Goal: Find specific page/section: Find specific page/section

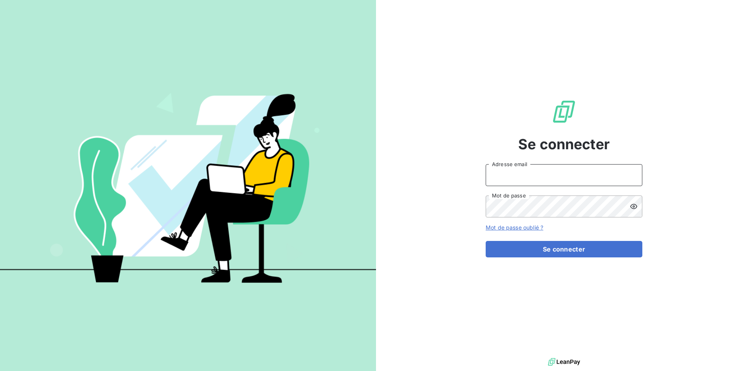
click at [529, 177] on input "Adresse email" at bounding box center [564, 175] width 157 height 22
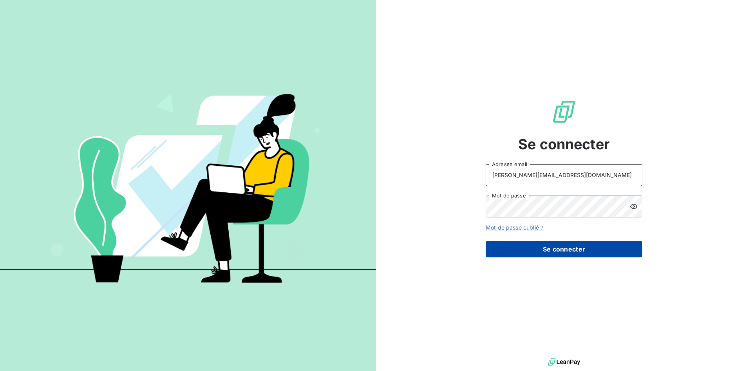
type input "e.julien@mavrommatis.fr"
click at [566, 241] on button "Se connecter" at bounding box center [564, 249] width 157 height 16
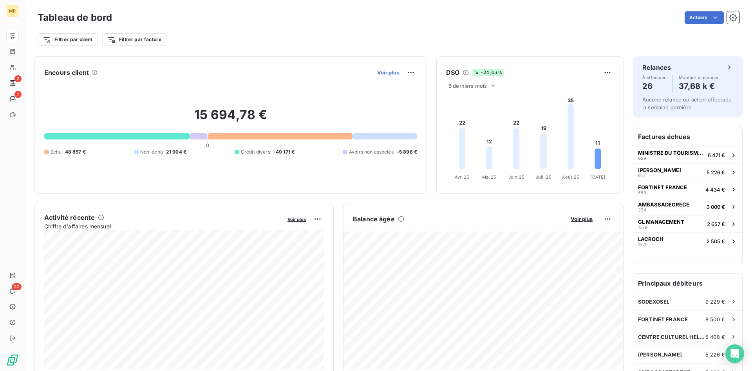
click at [388, 73] on span "Voir plus" at bounding box center [388, 72] width 22 height 6
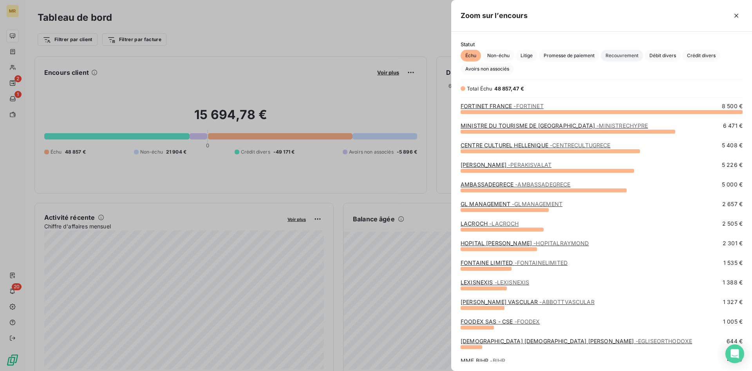
scroll to position [259, 301]
click at [691, 53] on span "Crédit divers" at bounding box center [701, 56] width 38 height 12
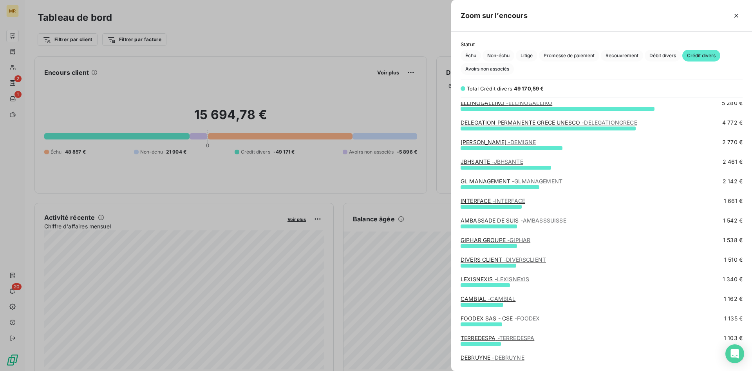
scroll to position [40, 0]
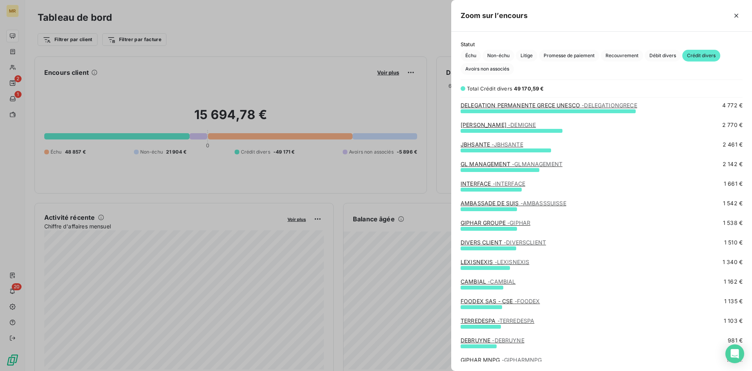
click at [487, 240] on link "DIVERS CLIENT - DIVERSCLIENT" at bounding box center [502, 242] width 85 height 7
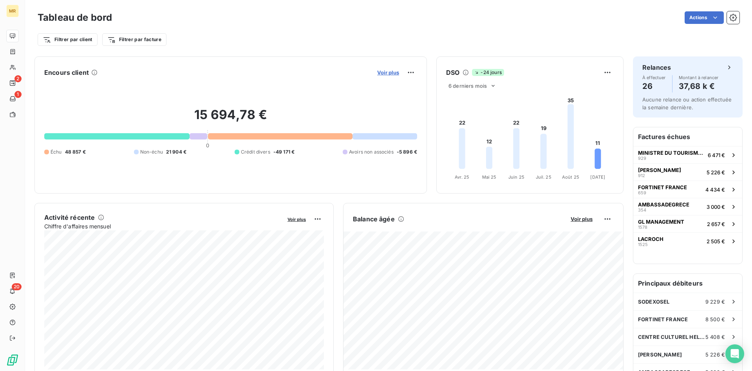
click at [396, 71] on span "Voir plus" at bounding box center [388, 72] width 22 height 6
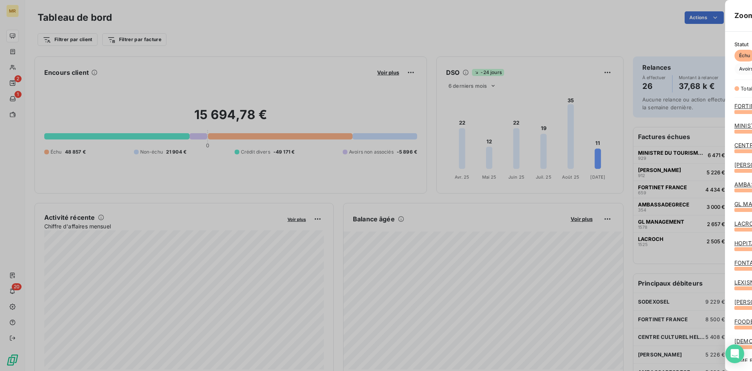
scroll to position [371, 301]
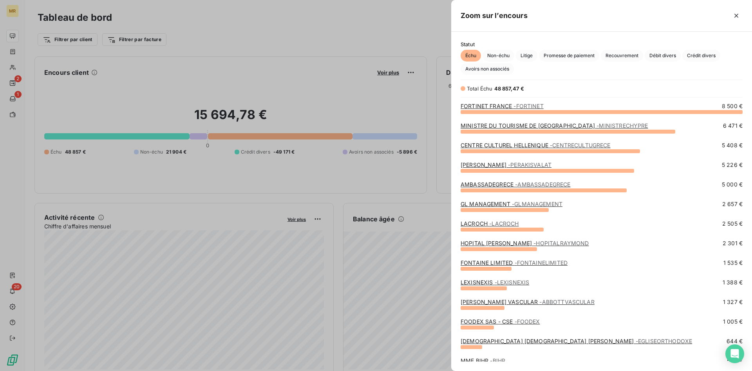
click at [199, 50] on div at bounding box center [376, 185] width 752 height 371
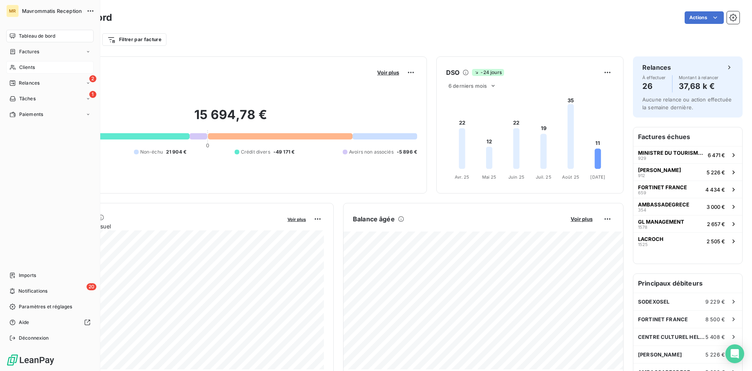
click at [27, 67] on span "Clients" at bounding box center [27, 67] width 16 height 7
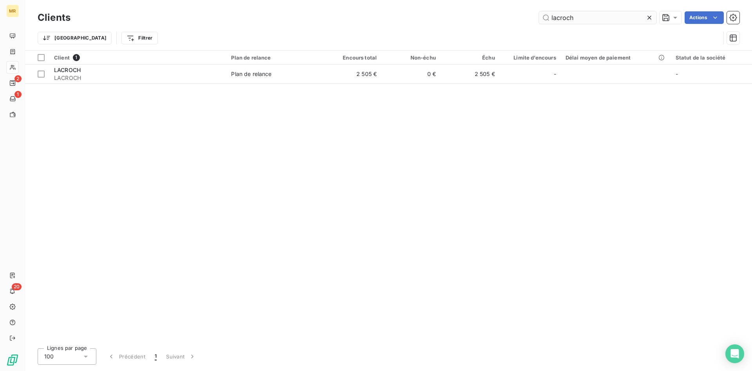
type input "lacroch"
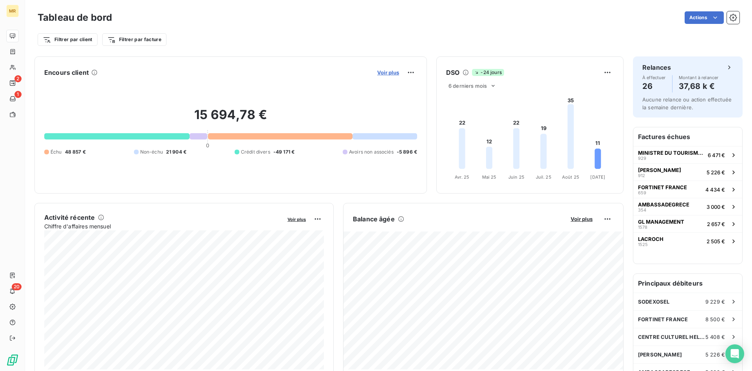
click at [391, 70] on span "Voir plus" at bounding box center [388, 72] width 22 height 6
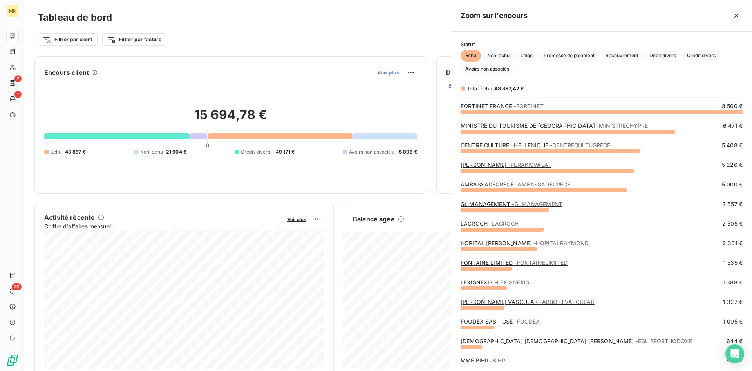
scroll to position [259, 301]
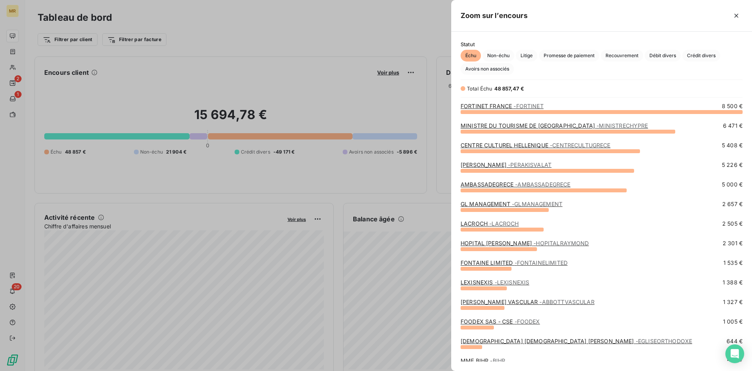
click at [687, 30] on div "Zoom sur l’encours" at bounding box center [601, 16] width 301 height 32
click at [345, 38] on div at bounding box center [376, 185] width 752 height 371
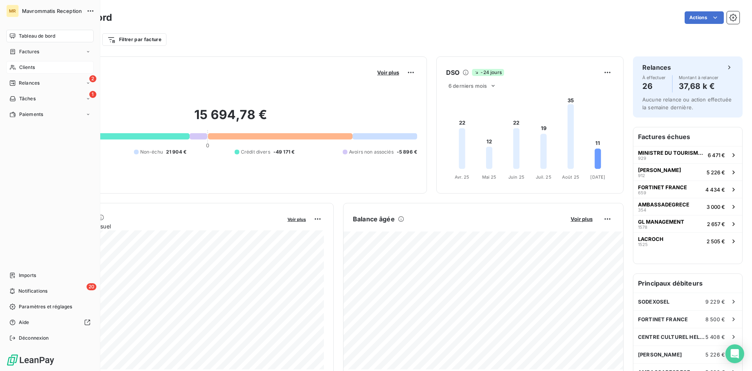
click at [33, 69] on span "Clients" at bounding box center [27, 67] width 16 height 7
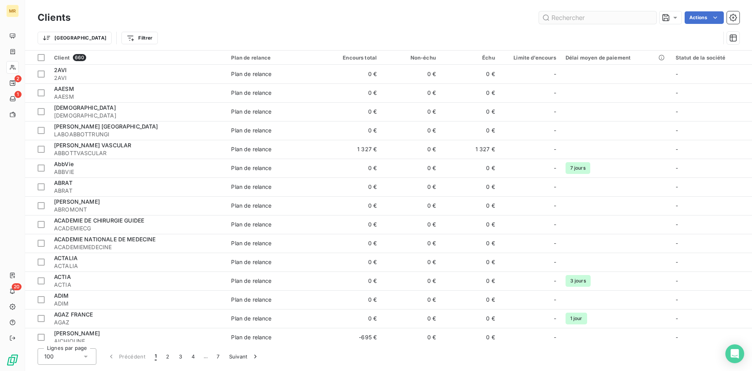
click at [551, 20] on input "text" at bounding box center [597, 17] width 117 height 13
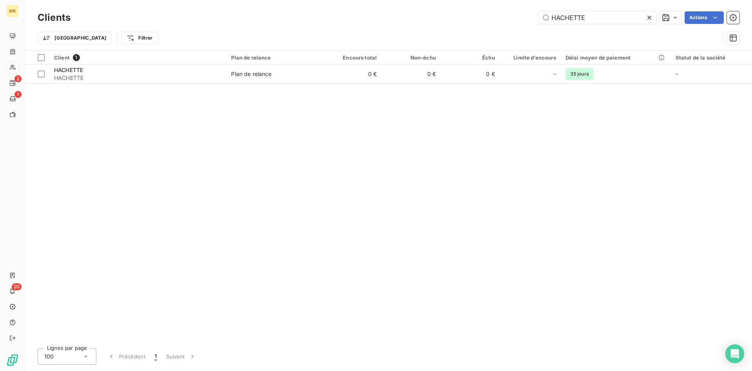
click at [505, 31] on div "Trier Filtrer" at bounding box center [379, 38] width 683 height 15
click at [589, 17] on input "HACHETTE" at bounding box center [597, 17] width 117 height 13
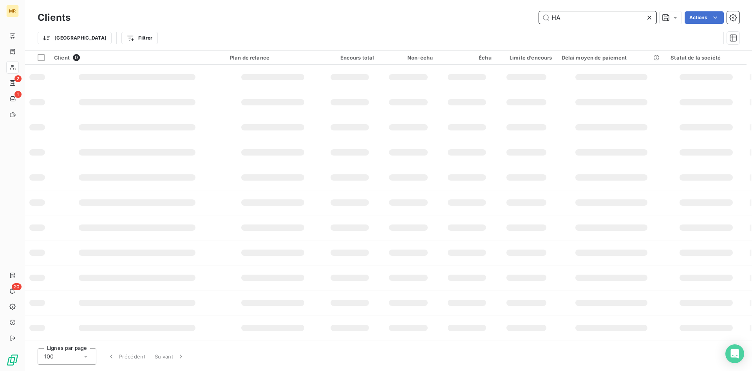
type input "H"
